Goal: Task Accomplishment & Management: Manage account settings

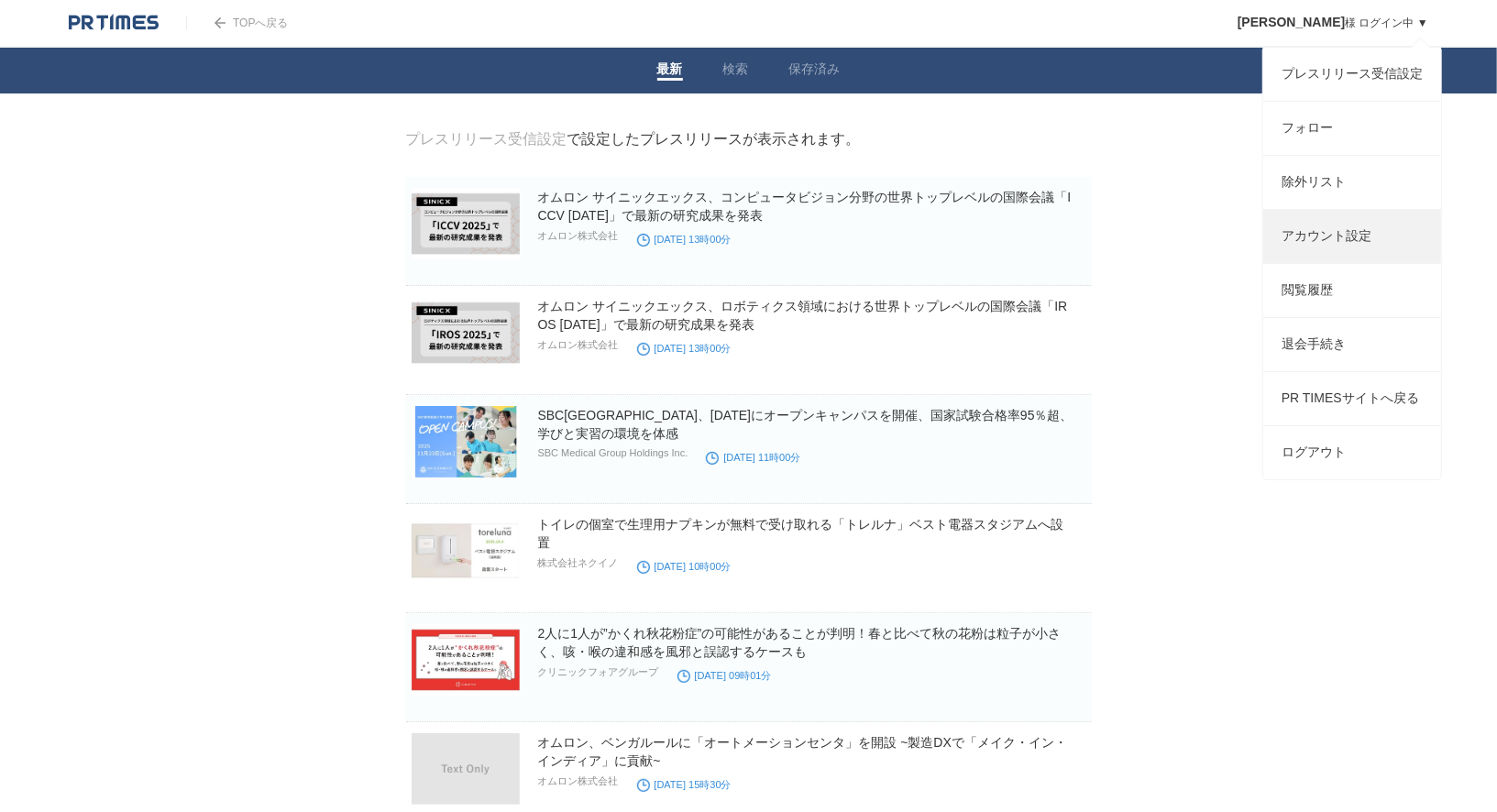
click at [1326, 230] on link "アカウント設定" at bounding box center [1352, 236] width 178 height 54
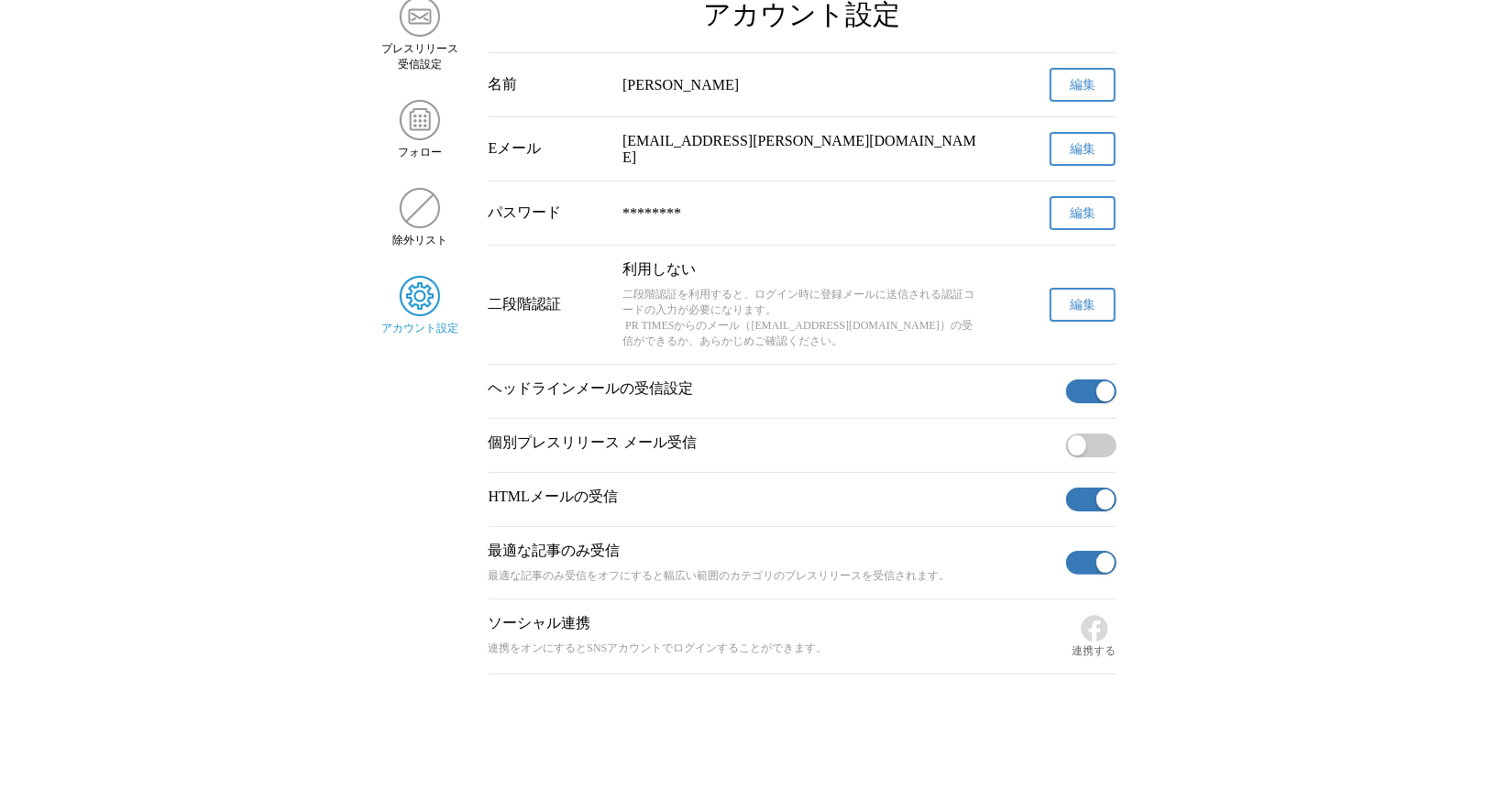
scroll to position [142, 0]
click at [1082, 379] on button "button" at bounding box center [1091, 391] width 51 height 24
click at [1099, 458] on div "個別プレスリリース メール受信" at bounding box center [802, 446] width 628 height 54
click at [1100, 510] on div "HTMLメールの受信" at bounding box center [802, 500] width 628 height 54
click at [1092, 497] on button "button" at bounding box center [1091, 499] width 51 height 24
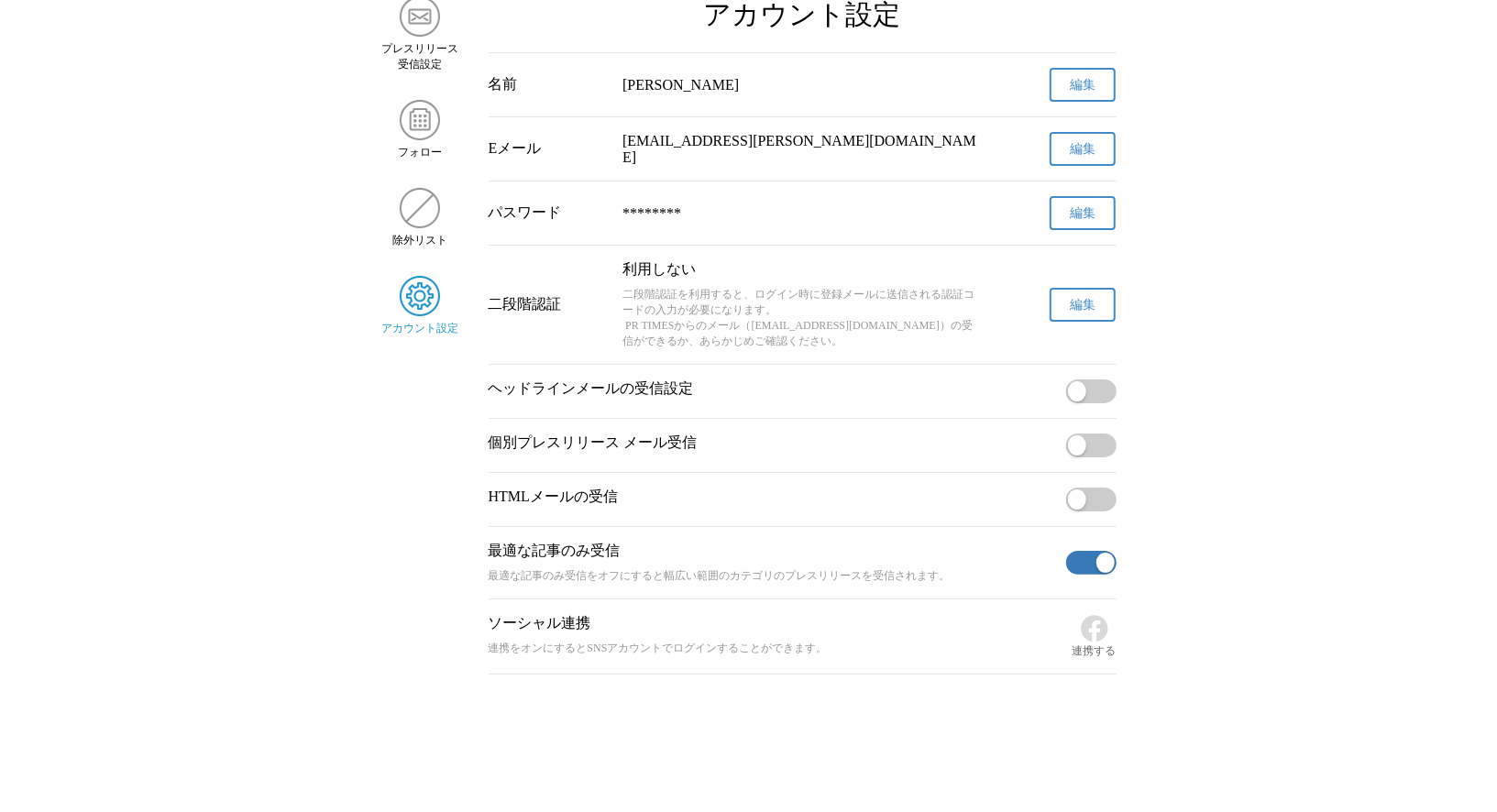
click at [1085, 558] on button "button" at bounding box center [1091, 563] width 51 height 24
